Goal: Task Accomplishment & Management: Complete application form

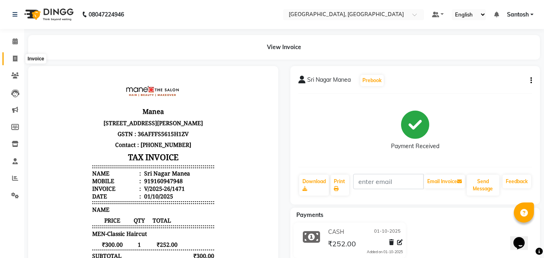
click at [10, 57] on span at bounding box center [15, 58] width 14 height 9
select select "service"
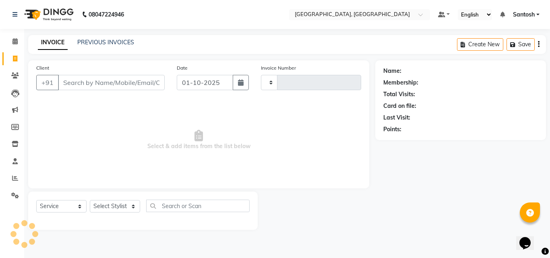
type input "1473"
select select "5506"
click at [113, 38] on div "PREVIOUS INVOICES" at bounding box center [105, 42] width 57 height 8
click at [106, 36] on div "INVOICE PREVIOUS INVOICES Create New Save" at bounding box center [287, 44] width 518 height 19
click at [106, 43] on link "PREVIOUS INVOICES" at bounding box center [105, 42] width 57 height 7
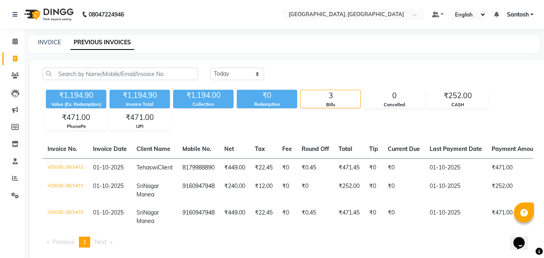
scroll to position [30, 0]
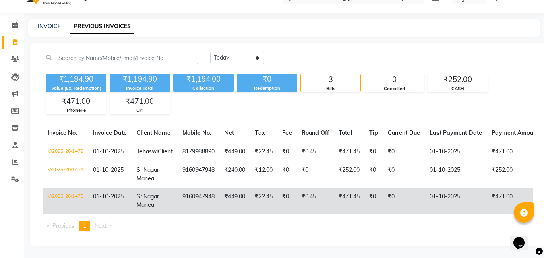
click at [159, 193] on span "Nagar Manea" at bounding box center [147, 201] width 23 height 16
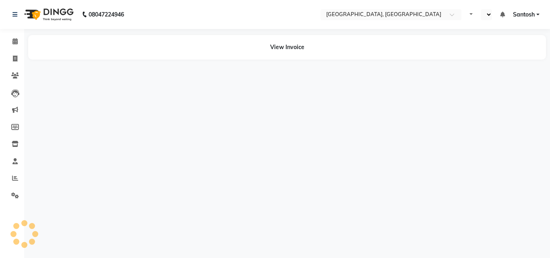
select select "en"
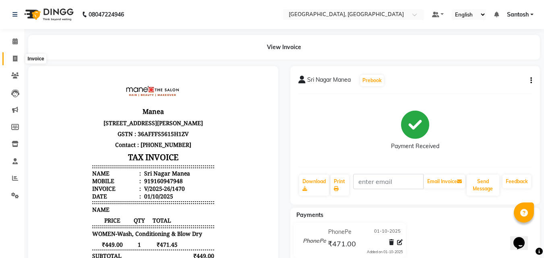
click at [14, 59] on icon at bounding box center [15, 59] width 4 height 6
select select "service"
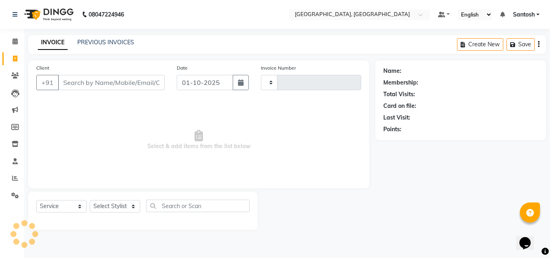
type input "1473"
select select "5506"
click at [115, 41] on link "PREVIOUS INVOICES" at bounding box center [105, 42] width 57 height 7
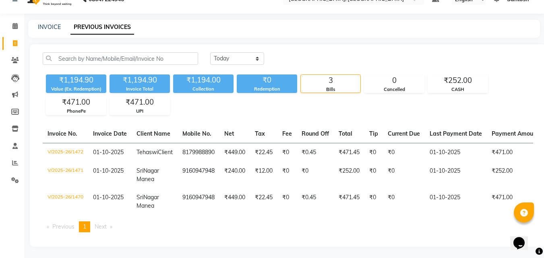
scroll to position [30, 0]
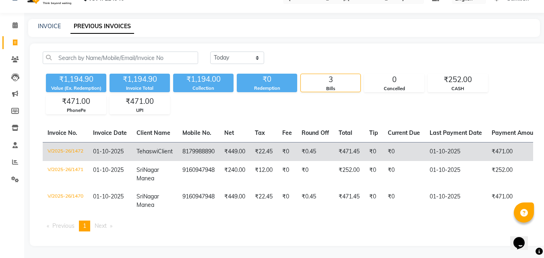
click at [153, 142] on td "Tehaswi Client" at bounding box center [155, 151] width 46 height 19
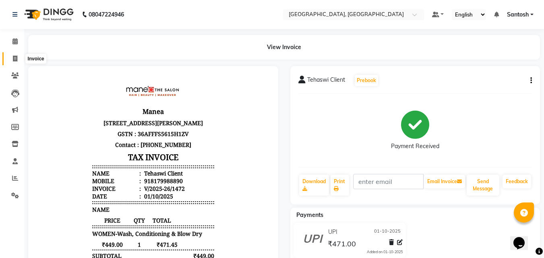
click at [17, 58] on icon at bounding box center [15, 59] width 4 height 6
select select "service"
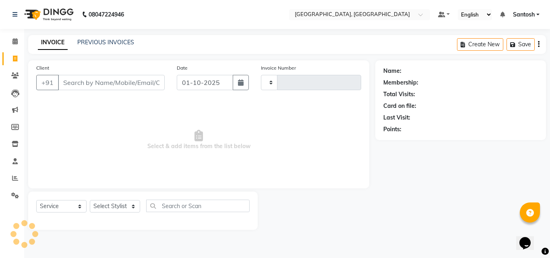
type input "1473"
select select "5506"
click at [130, 211] on select "Select Stylist Manager Manasa Prashanth Sirisha Swapna Uday" at bounding box center [115, 206] width 50 height 12
select select "50205"
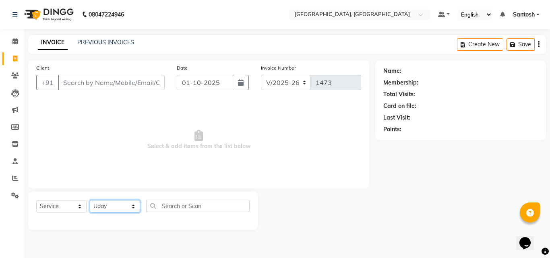
click at [90, 200] on select "Select Stylist Manager Manasa Prashanth Sirisha Swapna Uday" at bounding box center [115, 206] width 50 height 12
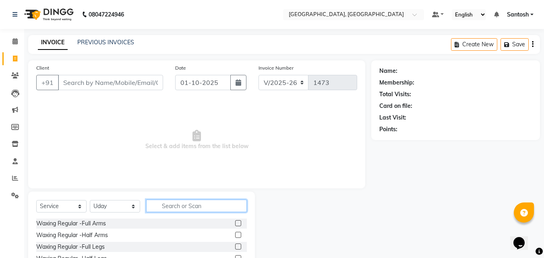
click at [158, 209] on input "text" at bounding box center [196, 206] width 101 height 12
type input "cre"
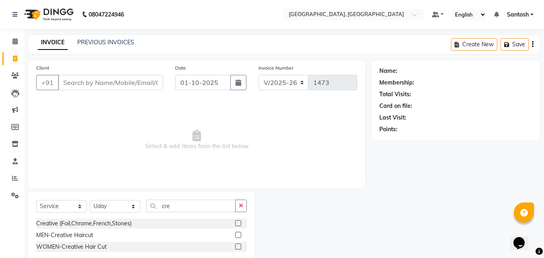
click at [237, 235] on label at bounding box center [238, 235] width 6 height 6
click at [237, 235] on input "checkbox" at bounding box center [237, 235] width 5 height 5
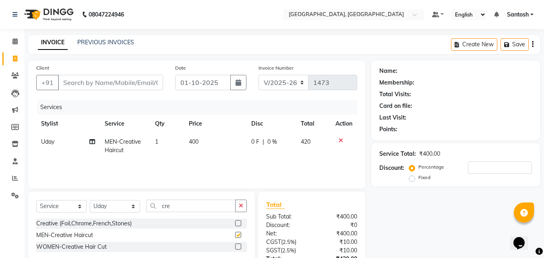
checkbox input "false"
click at [242, 204] on icon "button" at bounding box center [241, 206] width 4 height 6
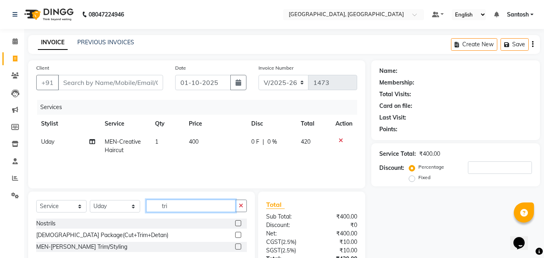
type input "tri"
click at [239, 245] on label at bounding box center [238, 246] width 6 height 6
click at [239, 245] on input "checkbox" at bounding box center [237, 246] width 5 height 5
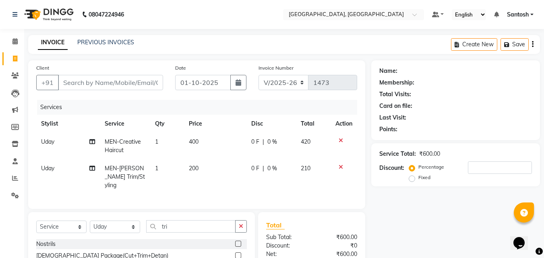
checkbox input "false"
